Goal: Information Seeking & Learning: Learn about a topic

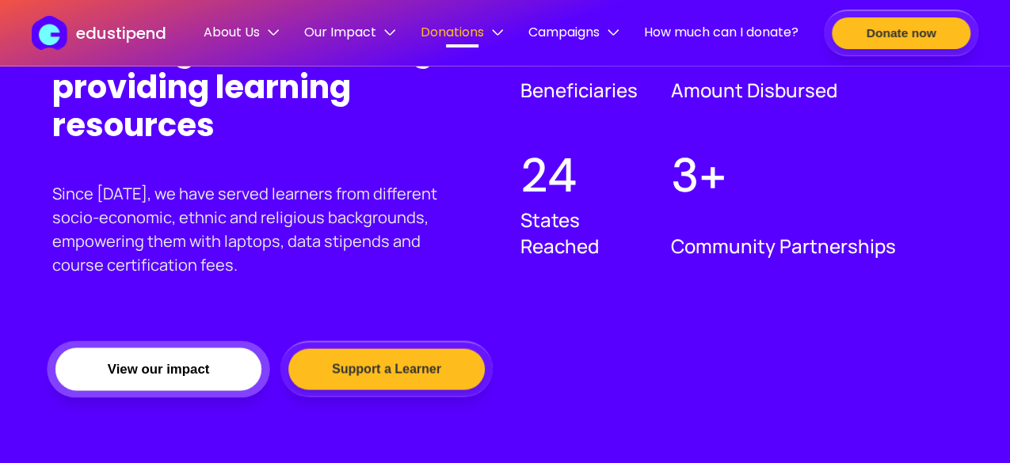
click at [207, 368] on button "View our impact" at bounding box center [158, 369] width 206 height 44
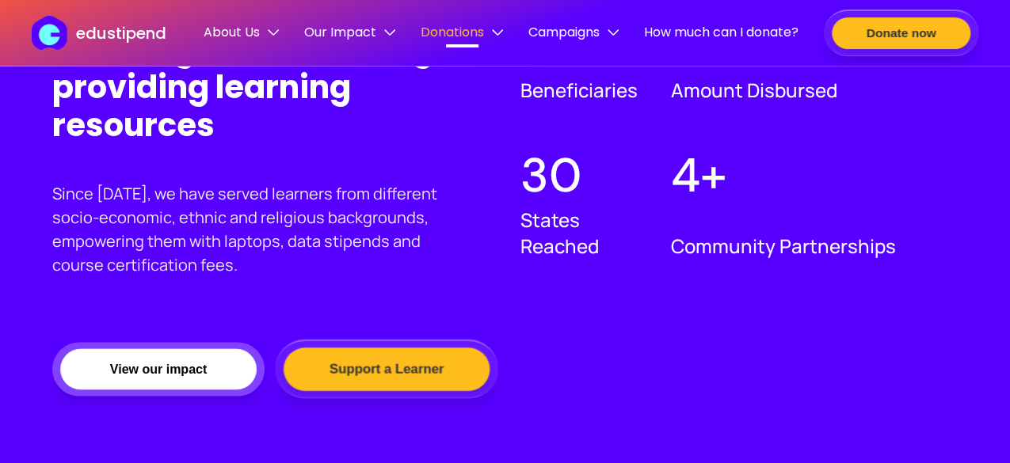
click at [377, 367] on button "Support a Learner" at bounding box center [386, 370] width 206 height 44
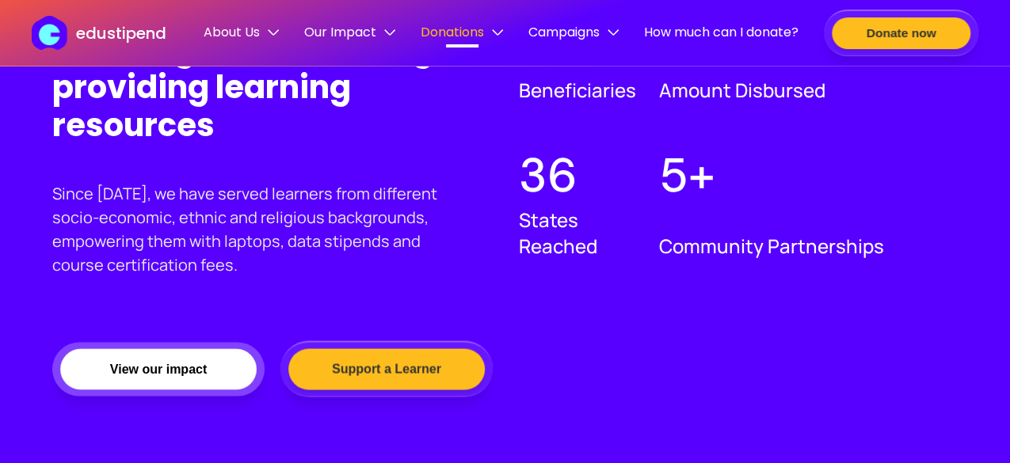
drag, startPoint x: 1008, startPoint y: 158, endPoint x: 1013, endPoint y: 184, distance: 26.6
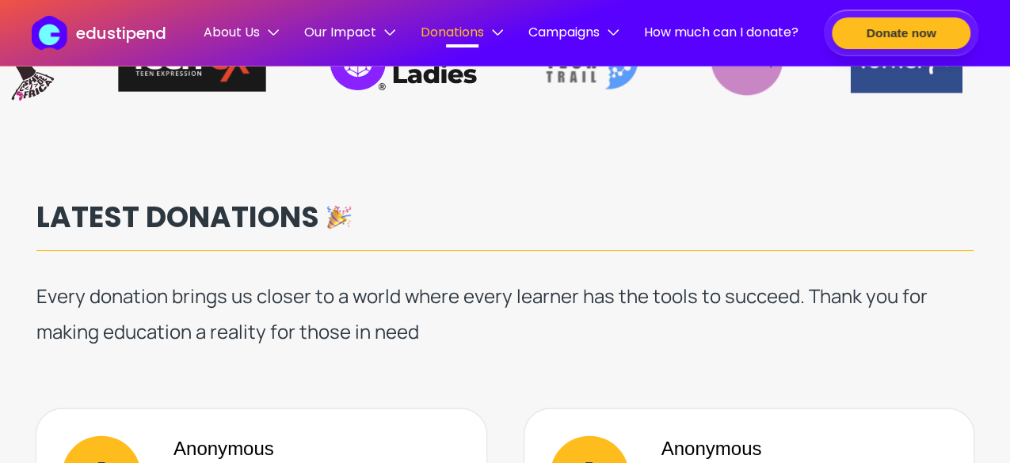
scroll to position [2110, 0]
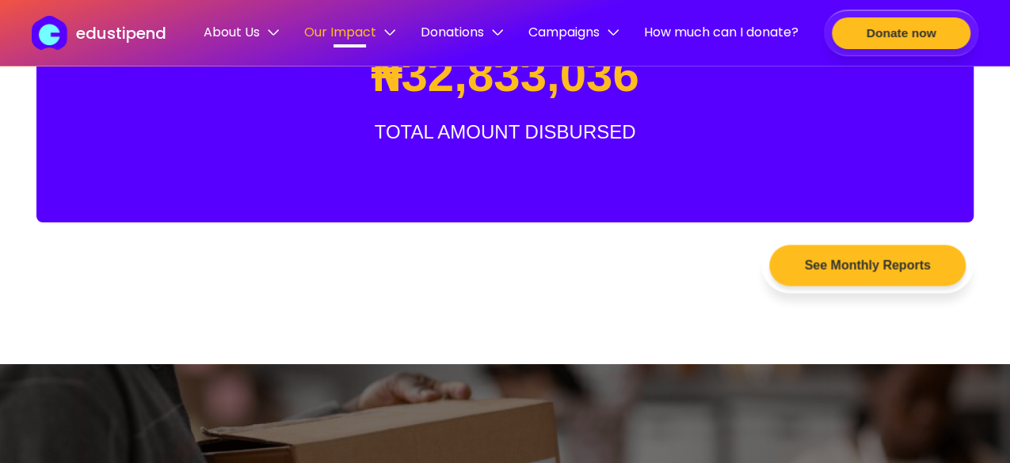
scroll to position [1118, 0]
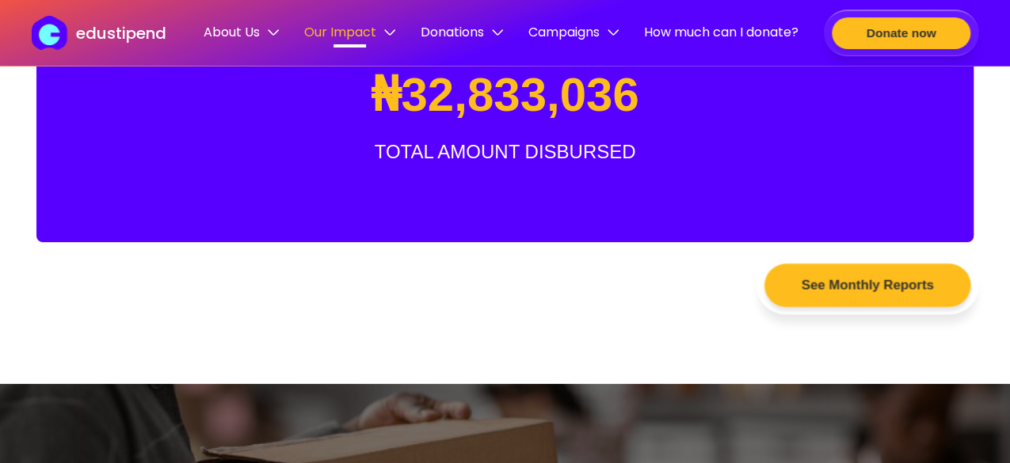
click at [900, 283] on button "See Monthly Reports" at bounding box center [867, 286] width 206 height 44
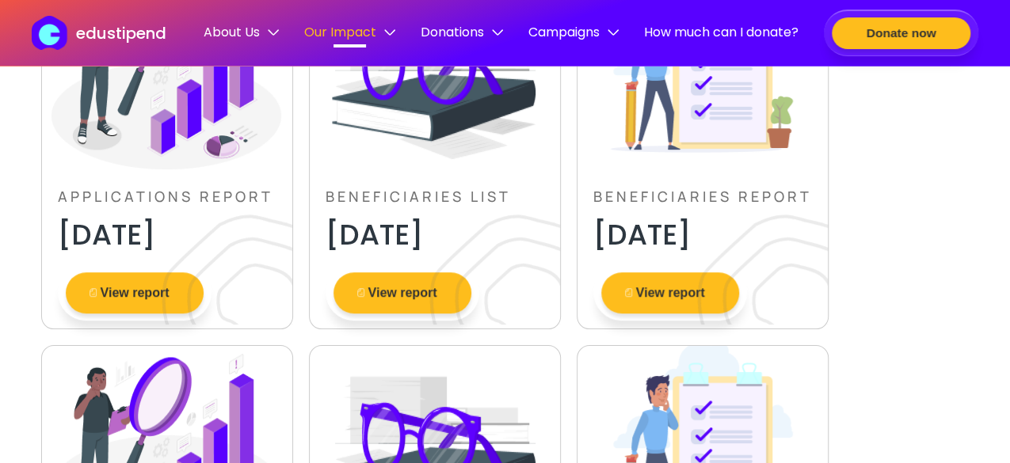
scroll to position [354, 0]
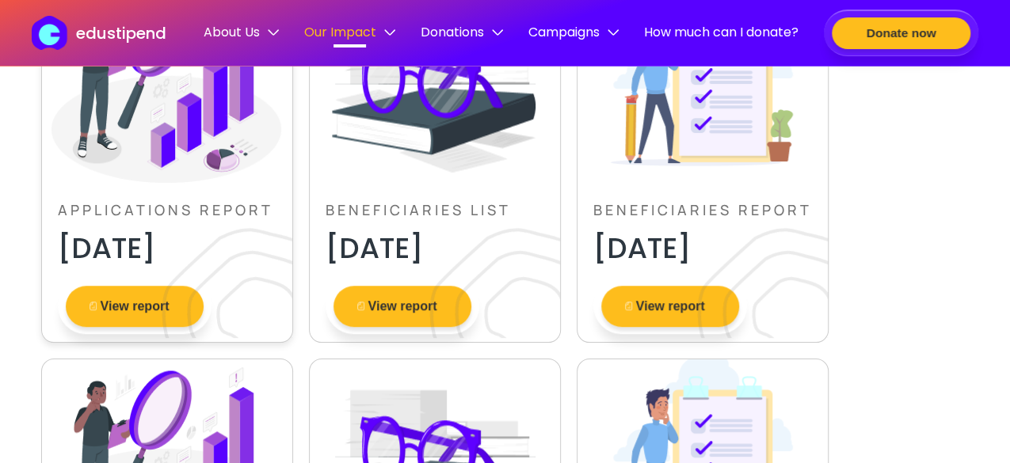
click at [152, 313] on img at bounding box center [215, 266] width 153 height 143
click at [126, 308] on button "View report" at bounding box center [135, 307] width 145 height 44
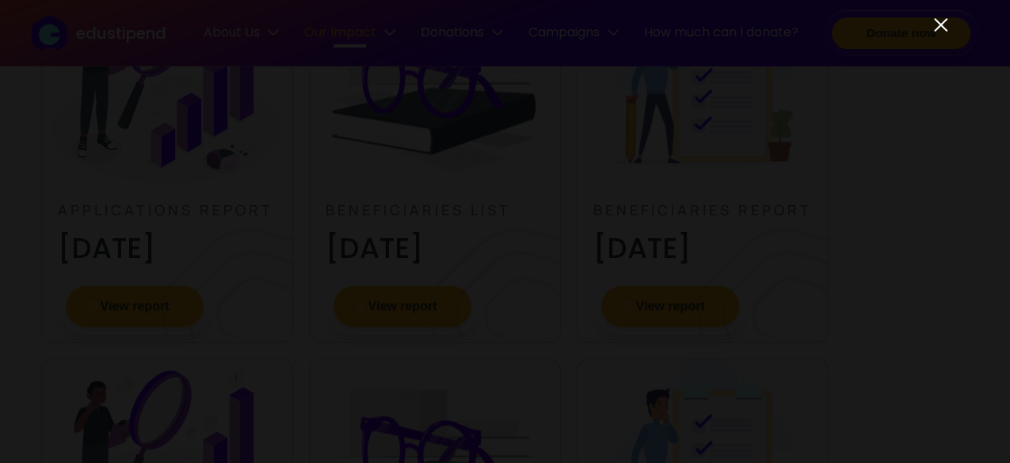
click at [944, 31] on img at bounding box center [940, 25] width 20 height 20
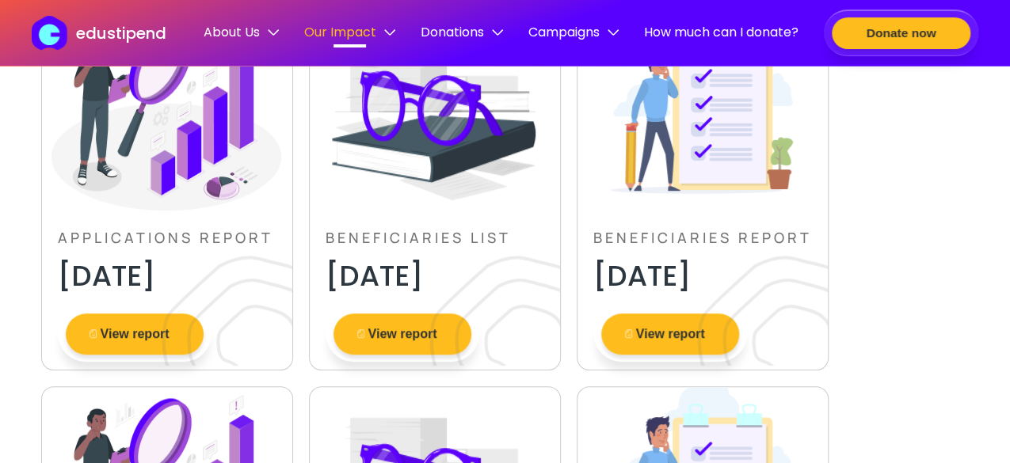
scroll to position [0, 0]
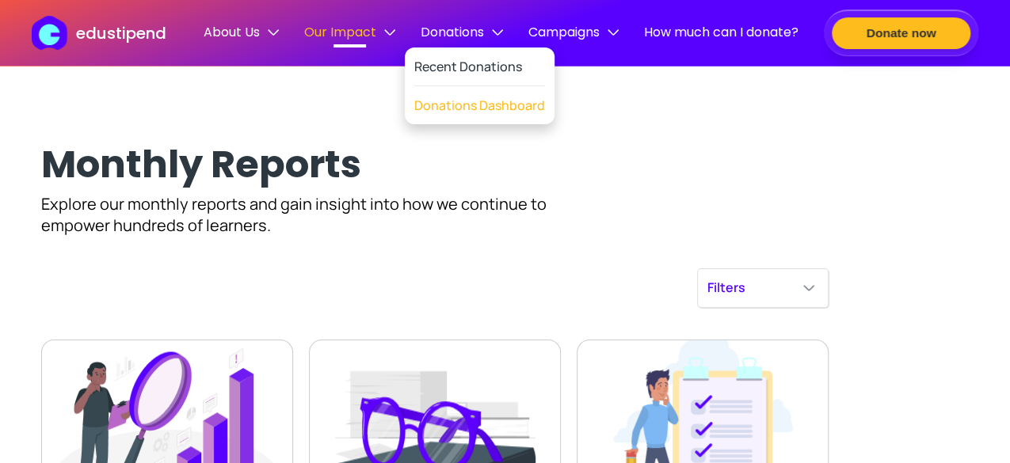
click at [453, 105] on link "Donations Dashboard" at bounding box center [479, 105] width 131 height 38
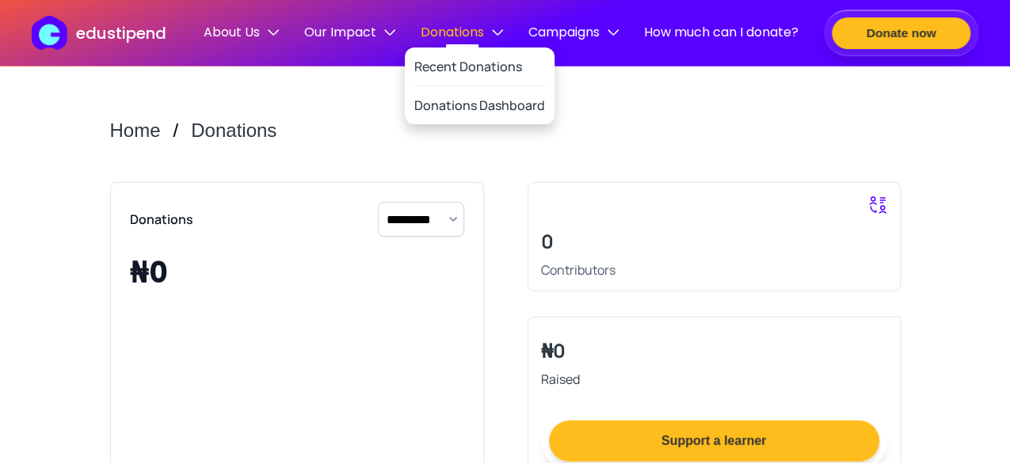
click at [462, 36] on span "Donations" at bounding box center [461, 32] width 82 height 20
click at [455, 74] on link "Recent Donations" at bounding box center [479, 67] width 131 height 39
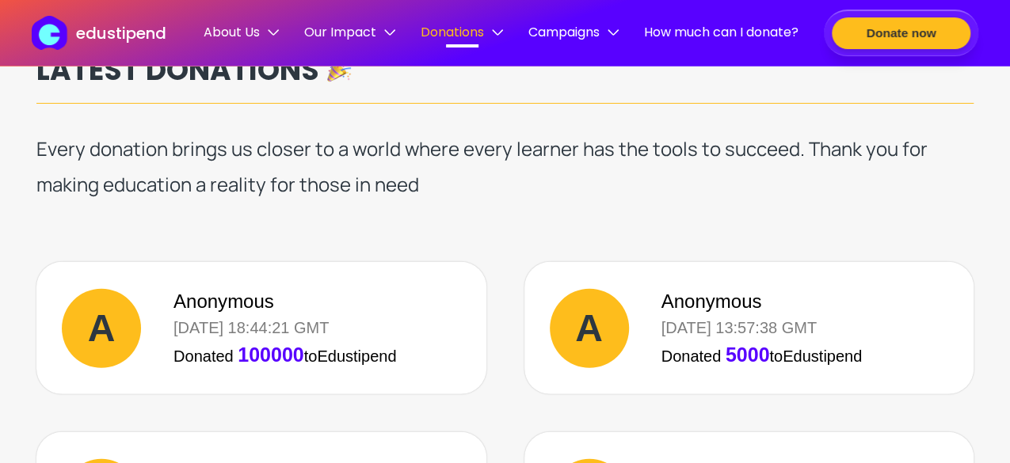
scroll to position [2070, 0]
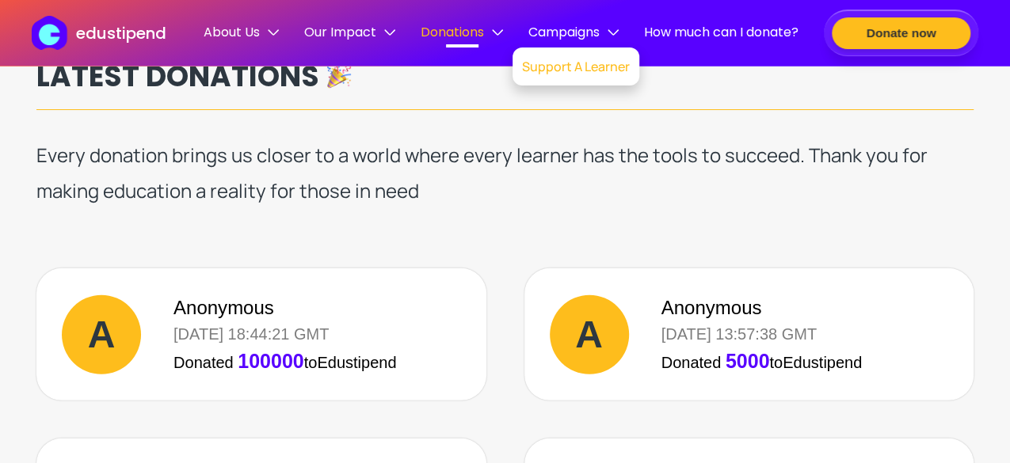
click at [580, 77] on link "Support A Learner" at bounding box center [576, 67] width 108 height 38
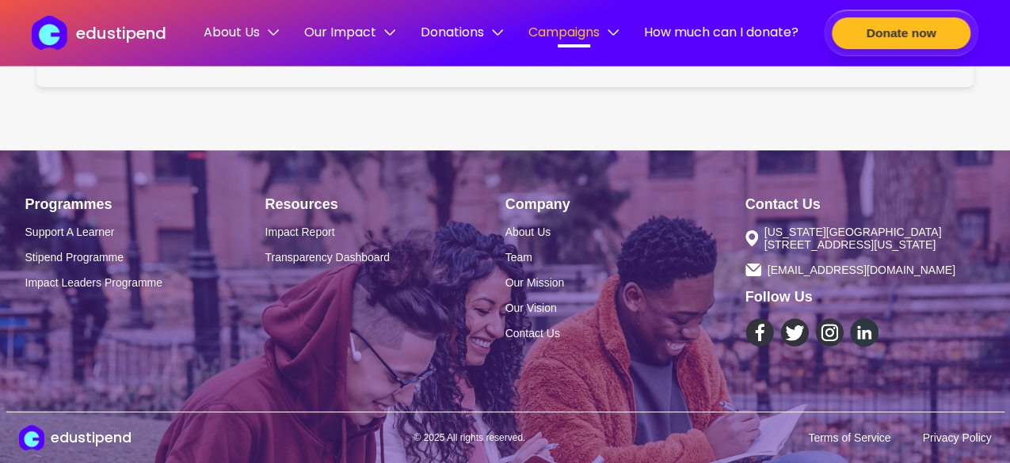
scroll to position [2349, 0]
click at [711, 35] on span "How much can I donate?" at bounding box center [721, 32] width 154 height 20
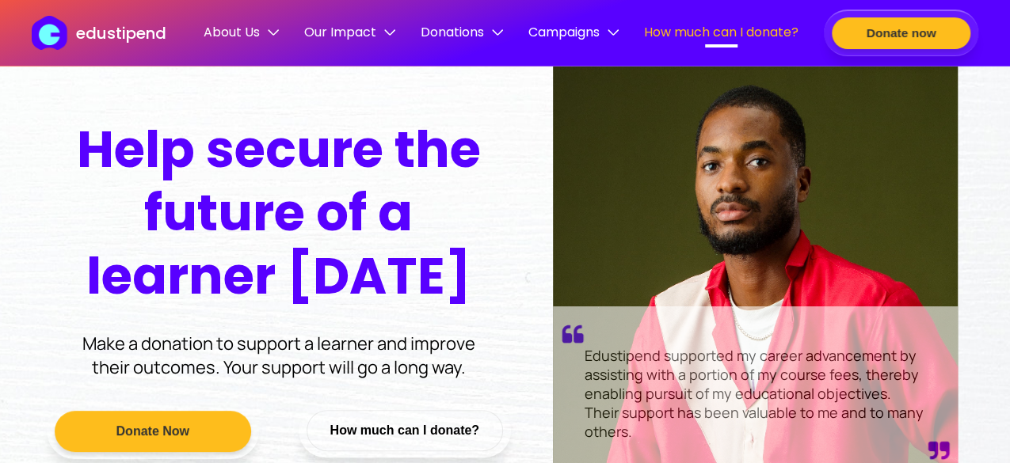
scroll to position [67, 0]
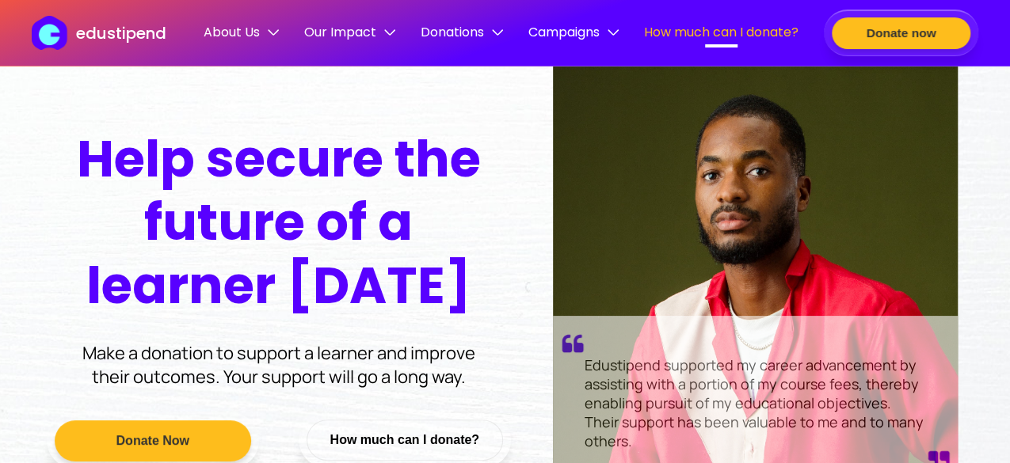
click at [117, 32] on p "edustipend" at bounding box center [121, 33] width 90 height 24
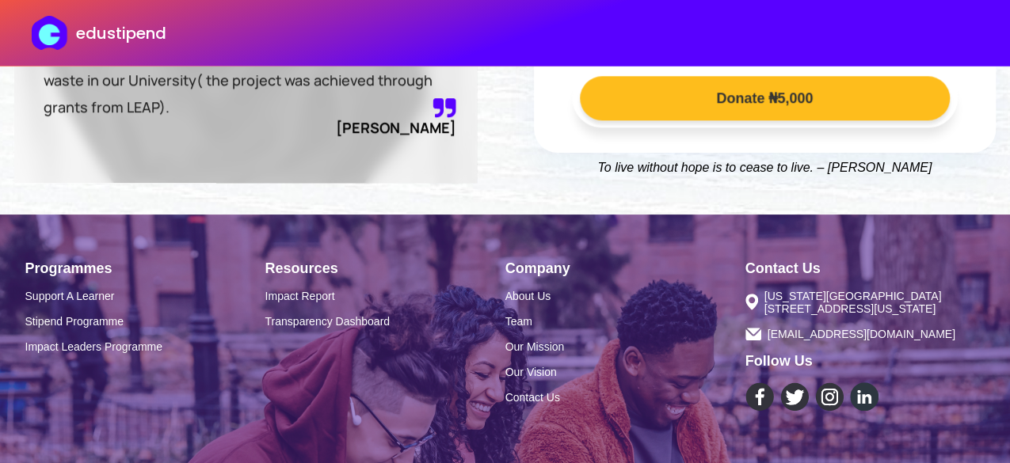
scroll to position [722, 0]
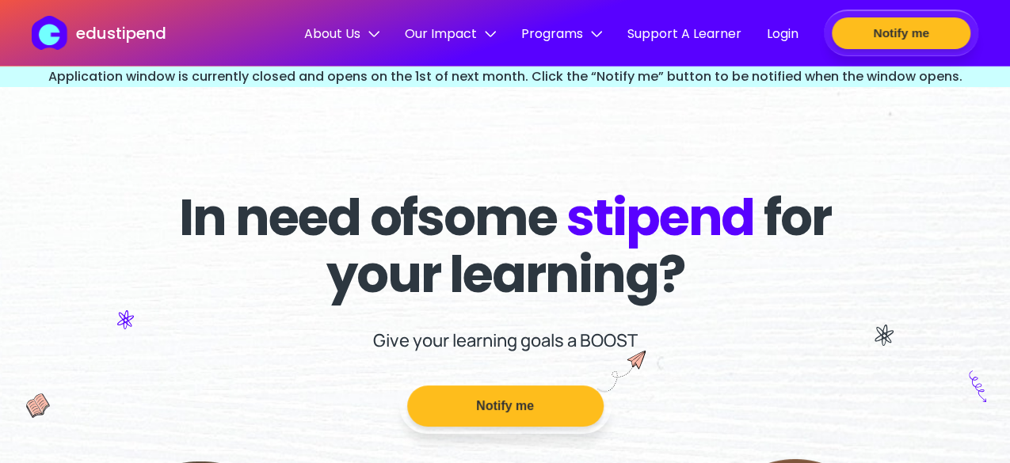
drag, startPoint x: 406, startPoint y: 293, endPoint x: 698, endPoint y: 337, distance: 295.5
click at [698, 337] on div "In need of some stipend for your learning? Give your learning goals a BOOST Not…" at bounding box center [505, 324] width 792 height 270
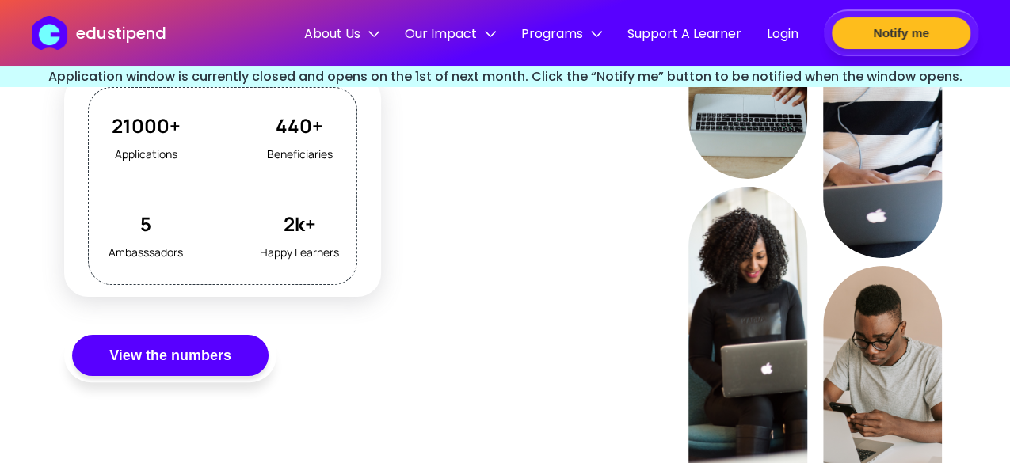
scroll to position [1683, 0]
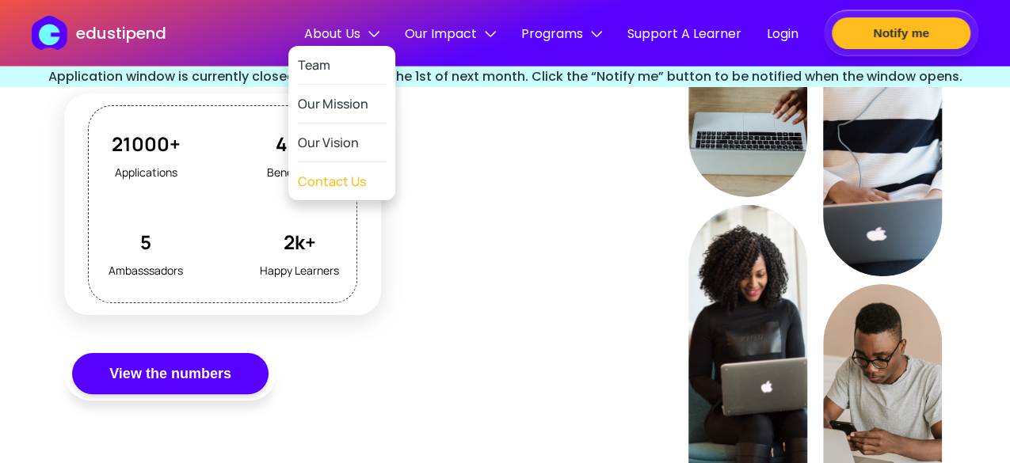
click at [329, 166] on link "Contact Us" at bounding box center [332, 181] width 68 height 38
